Goal: Task Accomplishment & Management: Complete application form

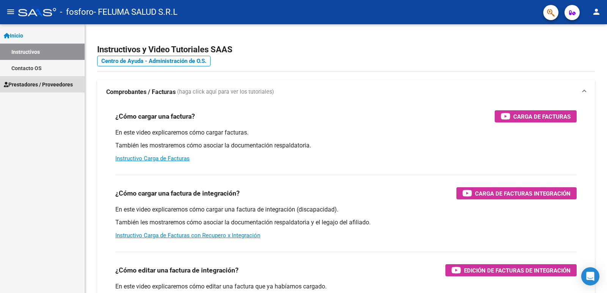
click at [44, 83] on span "Prestadores / Proveedores" at bounding box center [38, 84] width 69 height 8
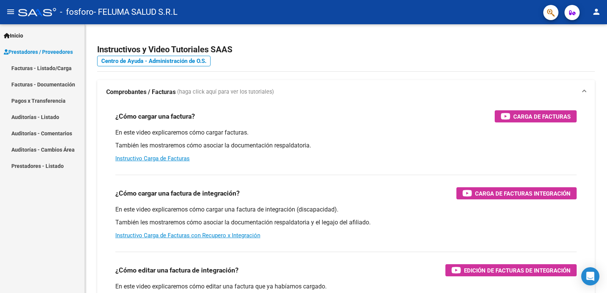
click at [36, 68] on link "Facturas - Listado/Carga" at bounding box center [42, 68] width 85 height 16
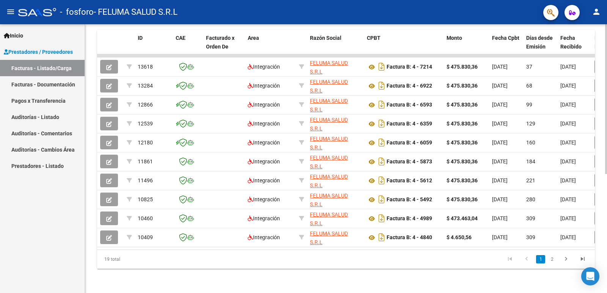
scroll to position [210, 0]
click at [600, 235] on div "Video tutorial PRESTADORES -> Listado de CPBTs Emitidos por Prestadores / Prove…" at bounding box center [347, 54] width 524 height 477
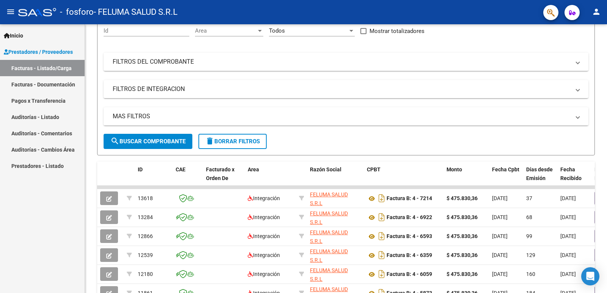
scroll to position [27, 0]
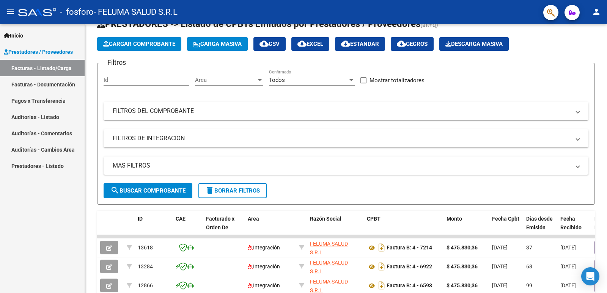
click at [601, 46] on div "Video tutorial PRESTADORES -> Listado de CPBTs Emitidos por Prestadores / Prove…" at bounding box center [347, 235] width 524 height 477
click at [112, 41] on span "Cargar Comprobante" at bounding box center [139, 44] width 72 height 7
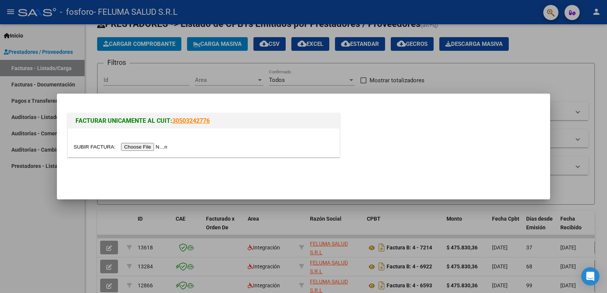
click at [142, 146] on input "file" at bounding box center [122, 147] width 96 height 8
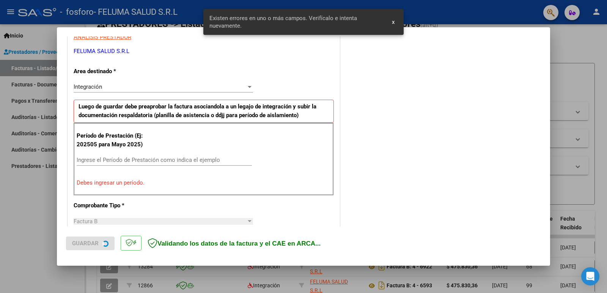
scroll to position [155, 0]
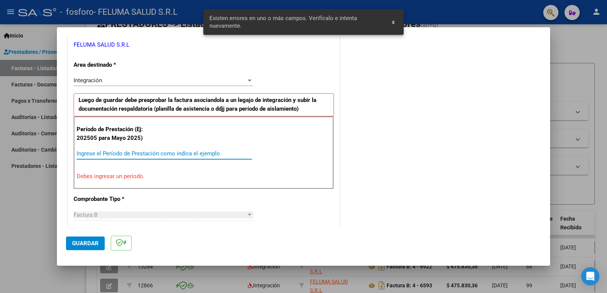
click at [131, 154] on input "Ingrese el Período de Prestación como indica el ejemplo" at bounding box center [164, 153] width 175 height 7
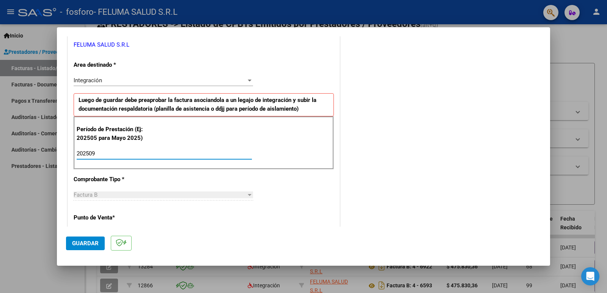
type input "202509"
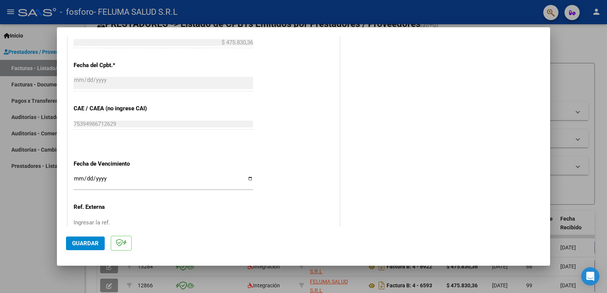
scroll to position [431, 0]
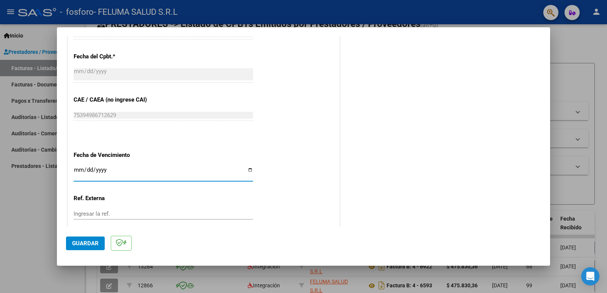
click at [250, 170] on input "Ingresar la fecha" at bounding box center [163, 173] width 179 height 12
type input "[DATE]"
click at [94, 243] on span "Guardar" at bounding box center [85, 243] width 27 height 7
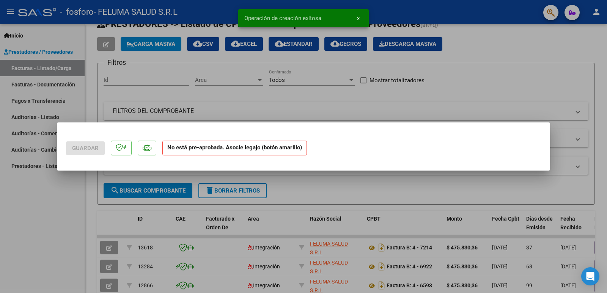
scroll to position [0, 0]
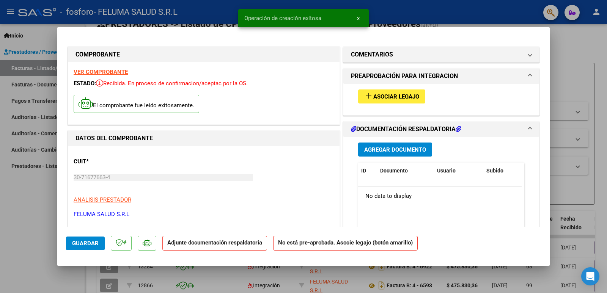
click at [378, 96] on span "Asociar Legajo" at bounding box center [396, 96] width 46 height 7
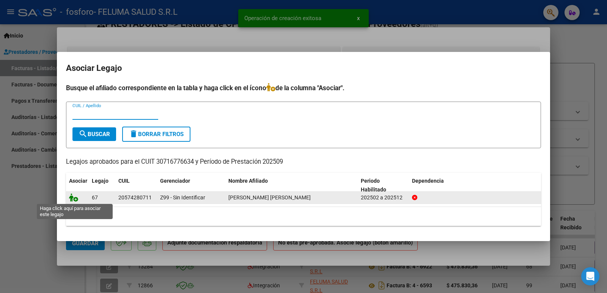
click at [72, 201] on icon at bounding box center [73, 197] width 9 height 8
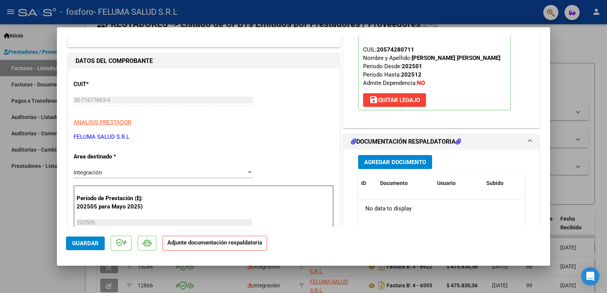
scroll to position [115, 0]
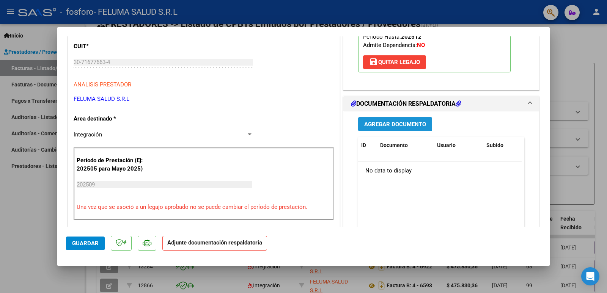
click at [371, 130] on button "Agregar Documento" at bounding box center [395, 124] width 74 height 14
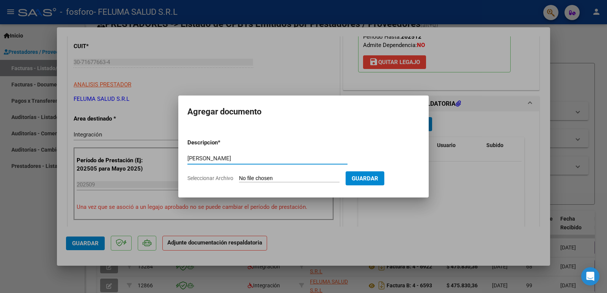
type input "[PERSON_NAME]"
click at [316, 176] on input "Seleccionar Archivo" at bounding box center [289, 178] width 101 height 7
type input "C:\fakepath\[PERSON_NAME].pdf"
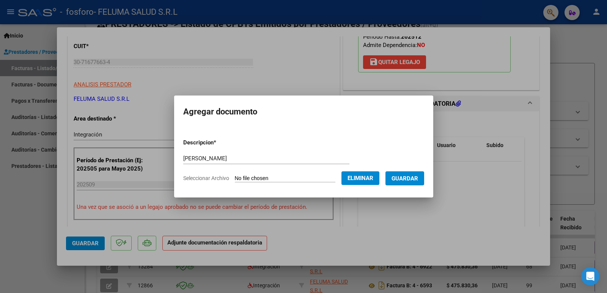
click at [402, 180] on span "Guardar" at bounding box center [404, 178] width 27 height 7
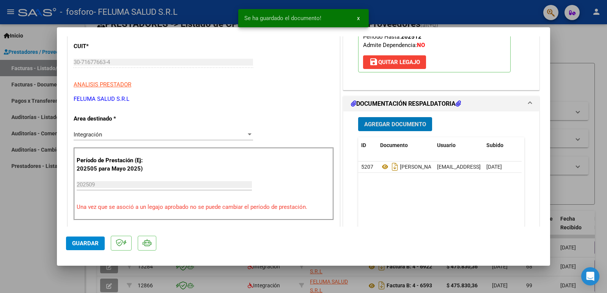
click at [74, 247] on button "Guardar" at bounding box center [85, 244] width 39 height 14
click at [48, 228] on div at bounding box center [303, 146] width 607 height 293
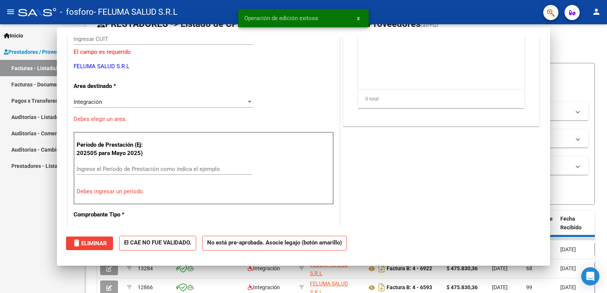
scroll to position [0, 0]
